Goal: Task Accomplishment & Management: Manage account settings

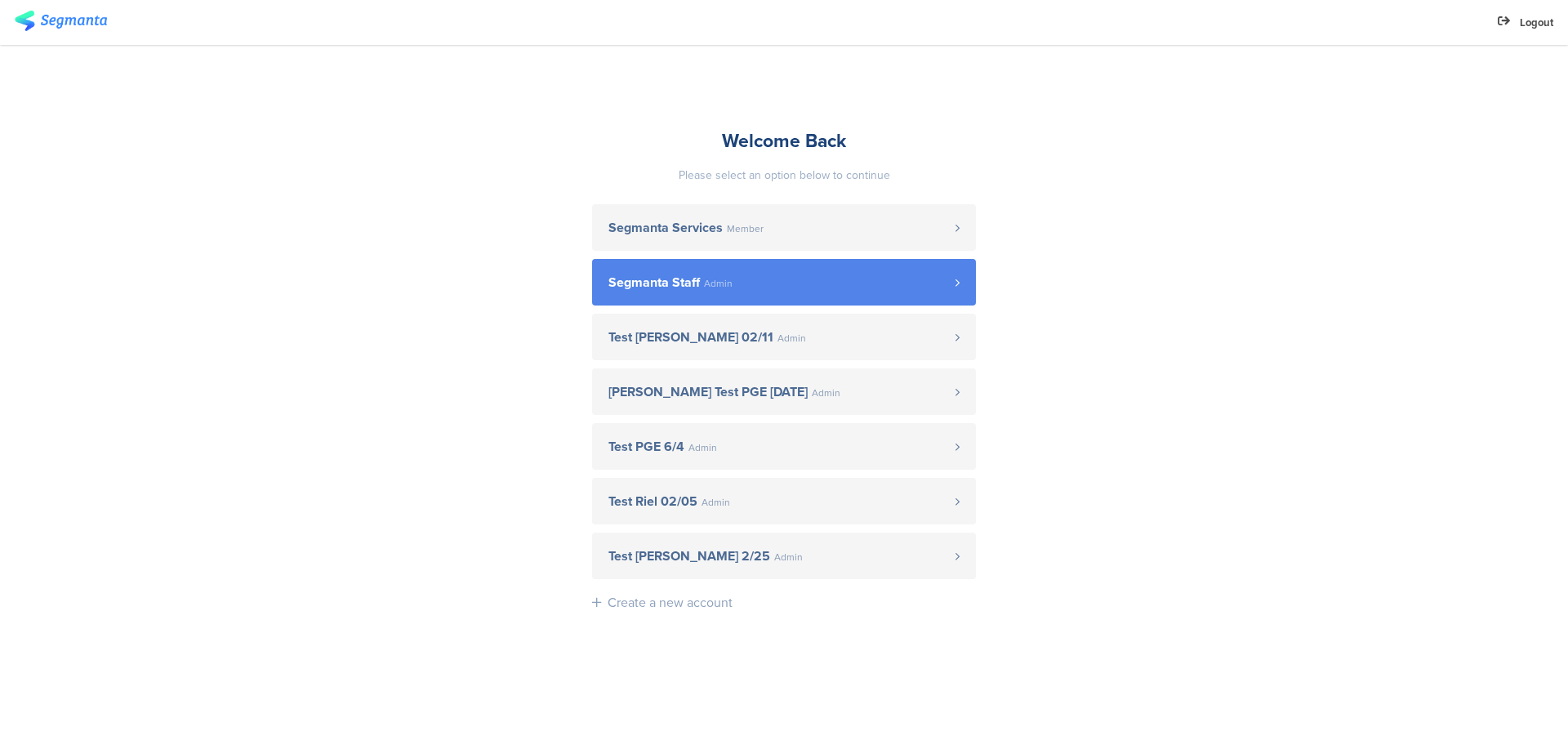
click at [737, 294] on link "Segmanta Staff Admin" at bounding box center [784, 282] width 384 height 46
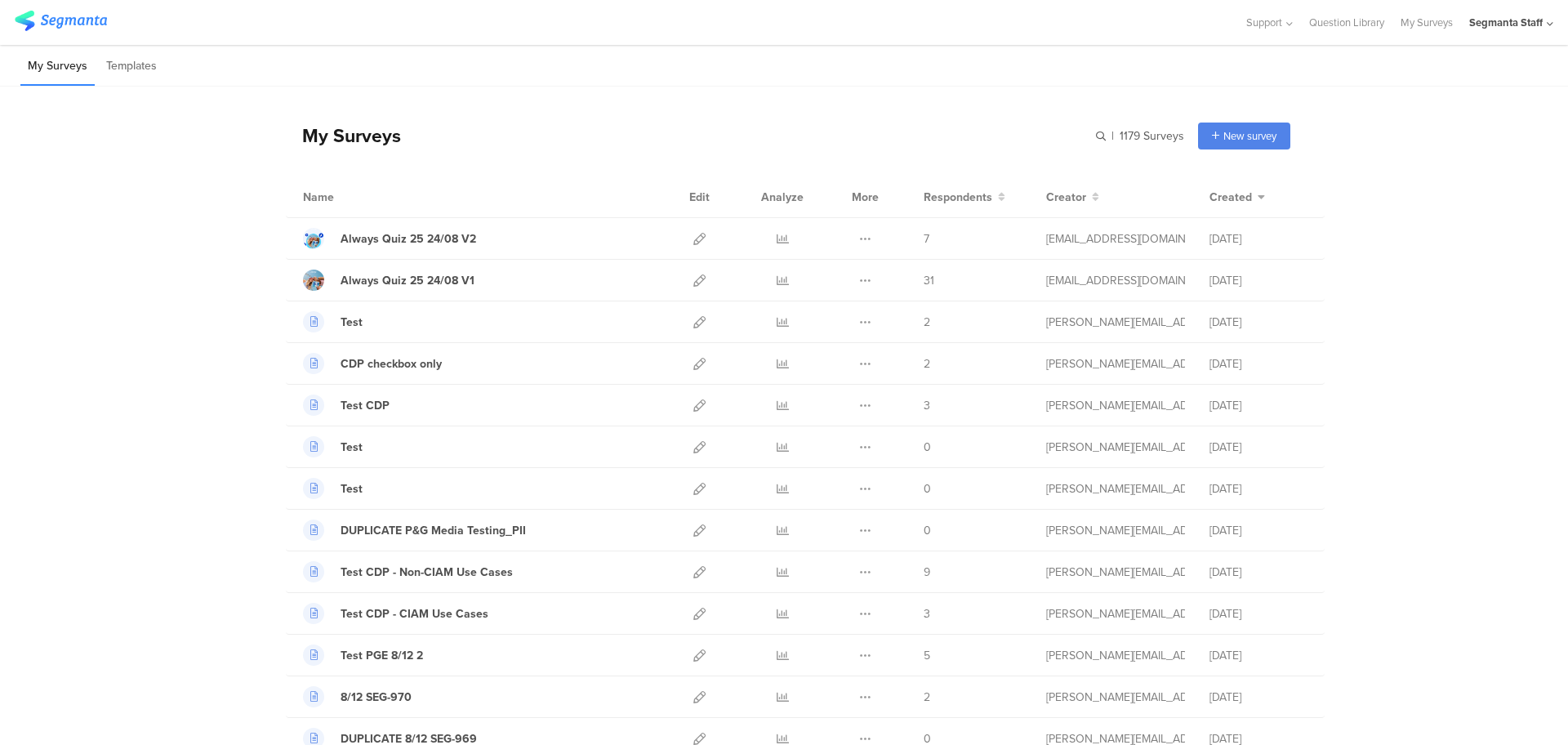
click at [694, 240] on icon at bounding box center [700, 239] width 12 height 12
click at [777, 239] on icon at bounding box center [783, 239] width 12 height 12
